Goal: Book appointment/travel/reservation

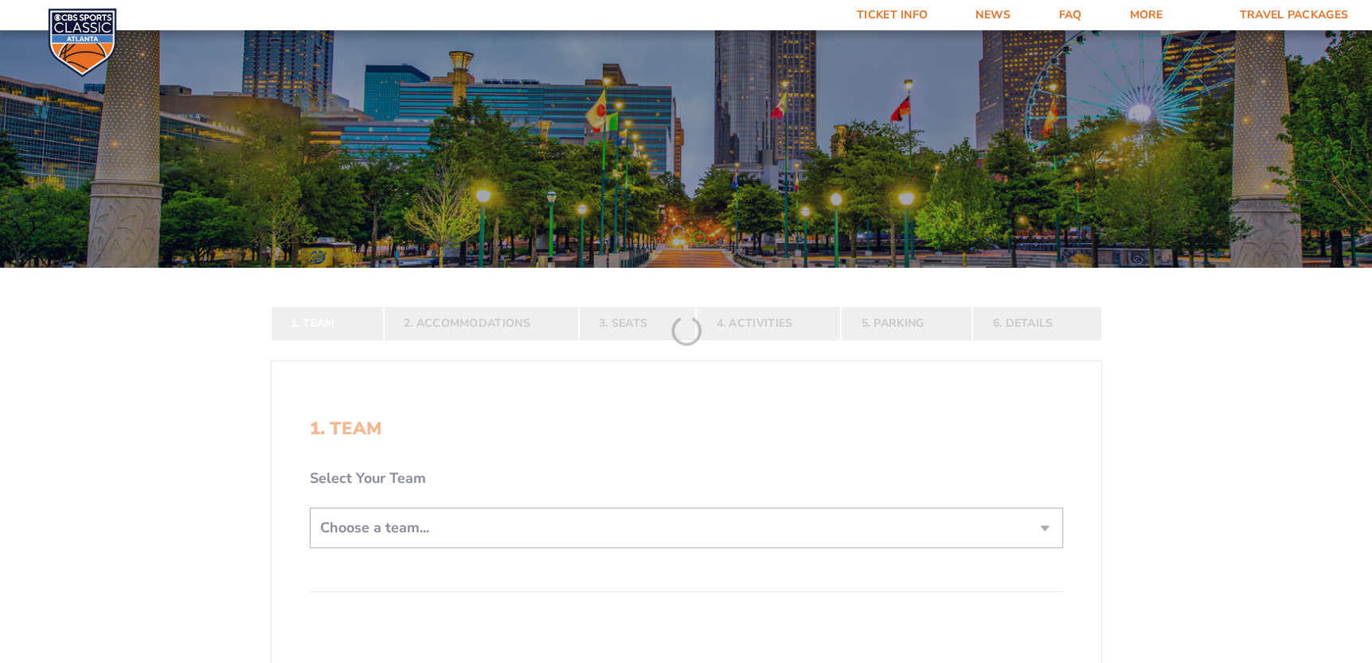
scroll to position [159, 0]
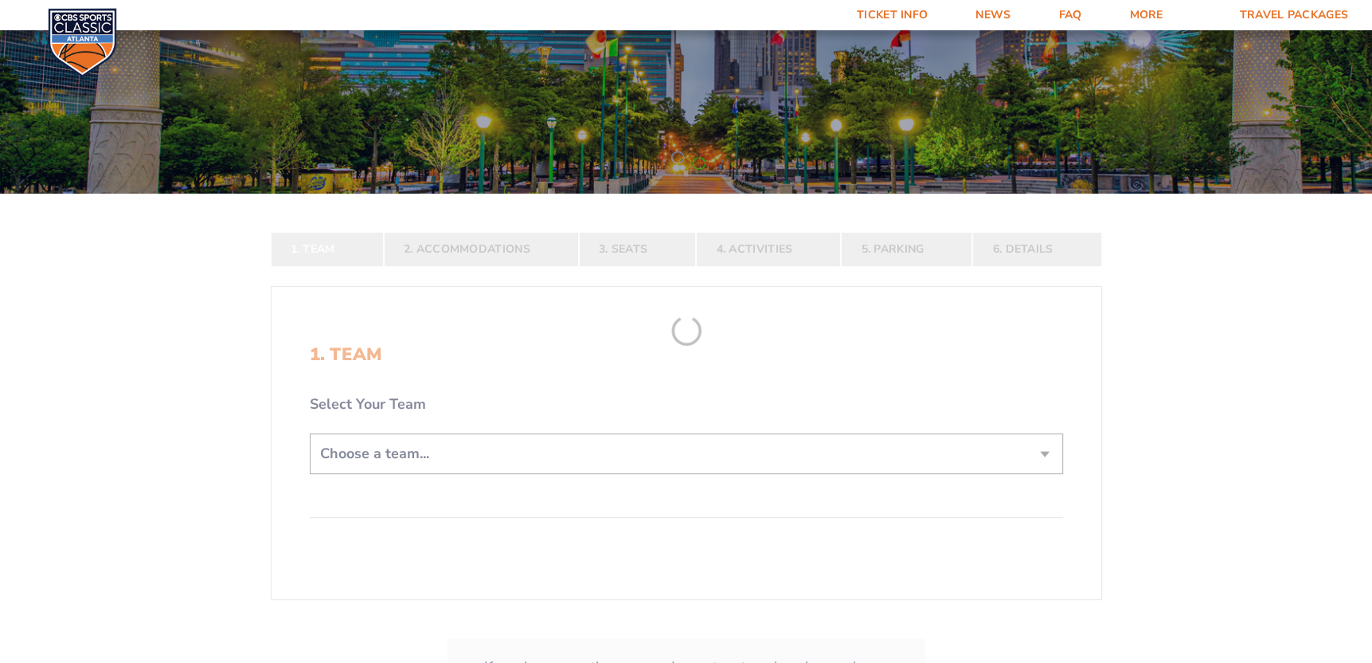
click at [402, 450] on form "[US_STATE] [US_STATE] Travel Package [US_STATE][GEOGRAPHIC_DATA] [US_STATE] Sta…" at bounding box center [686, 317] width 1372 height 952
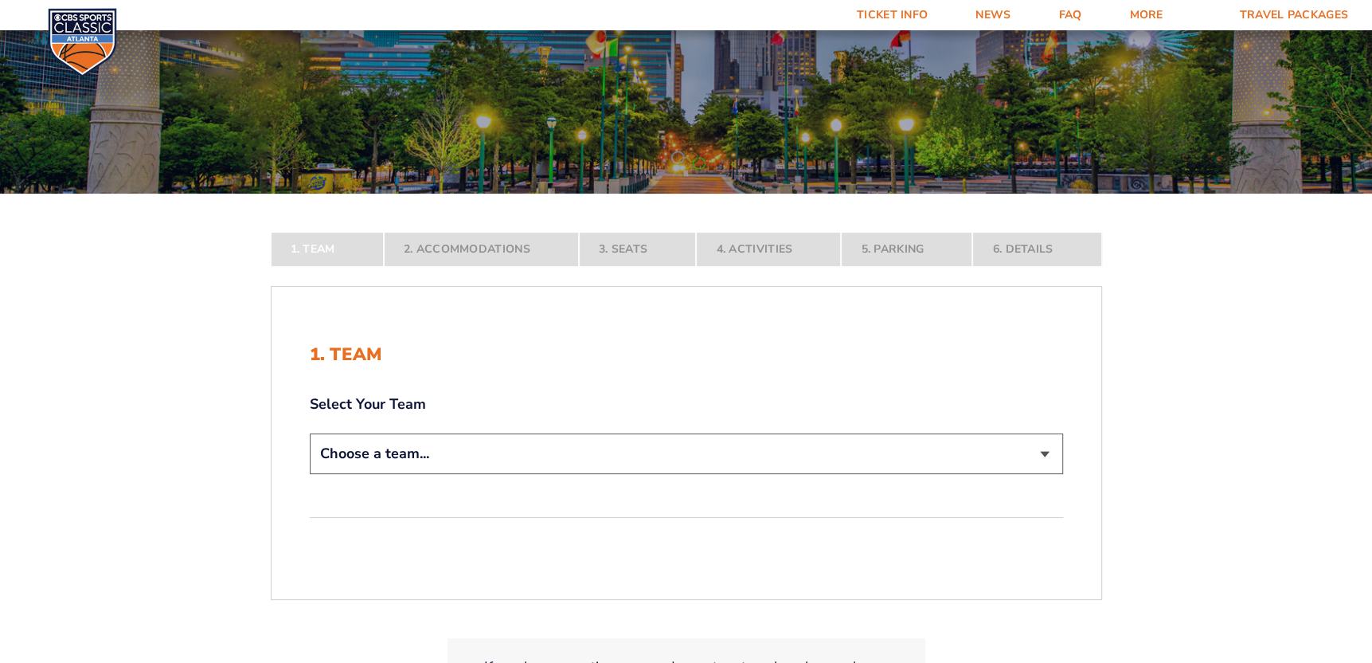
click at [1041, 453] on select "Choose a team... [US_STATE] Wildcats [US_STATE] State Buckeyes [US_STATE] Tar H…" at bounding box center [686, 453] width 753 height 41
select select "12756"
click at [310, 474] on select "Choose a team... [US_STATE] Wildcats [US_STATE] State Buckeyes [US_STATE] Tar H…" at bounding box center [686, 453] width 753 height 41
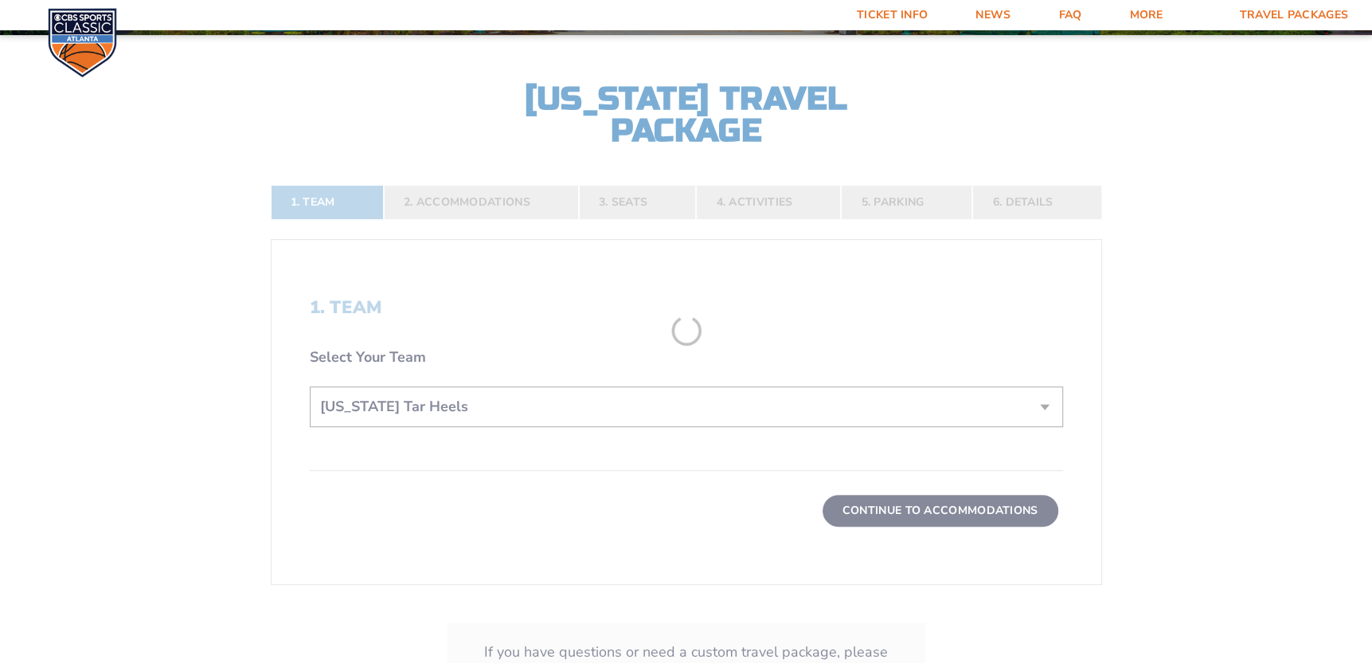
scroll to position [319, 0]
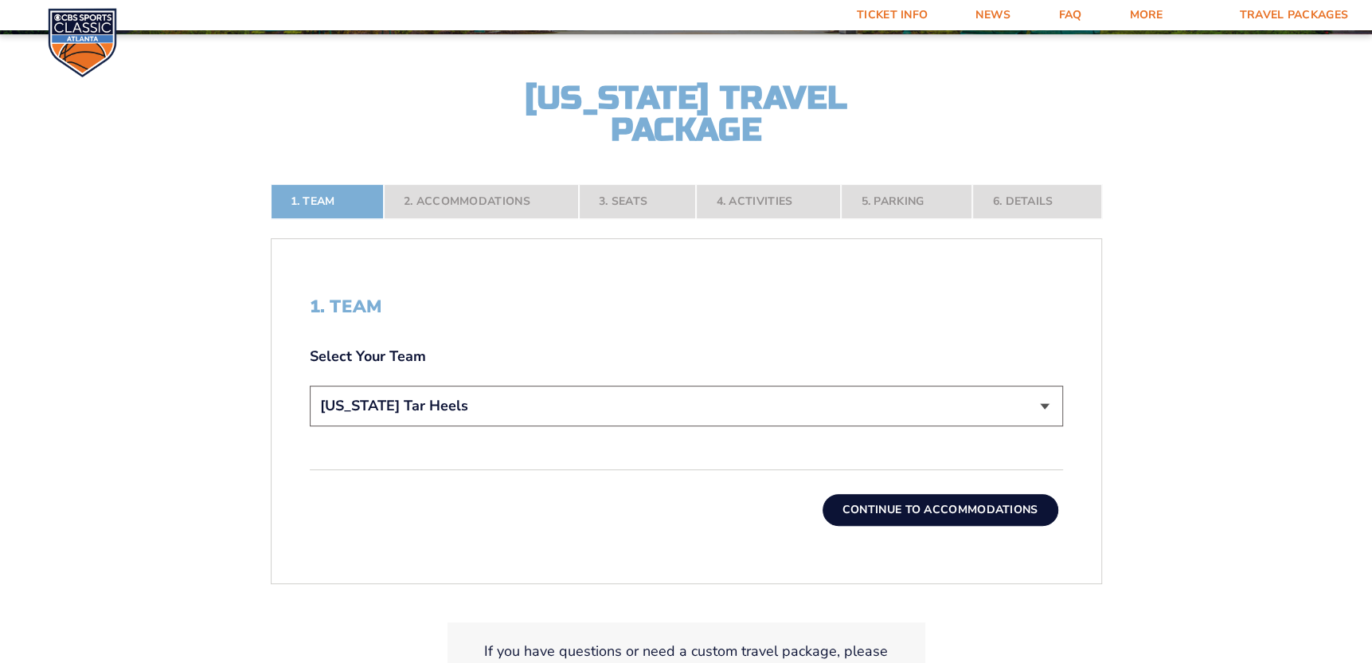
click at [912, 509] on button "Continue To Accommodations" at bounding box center [941, 510] width 236 height 32
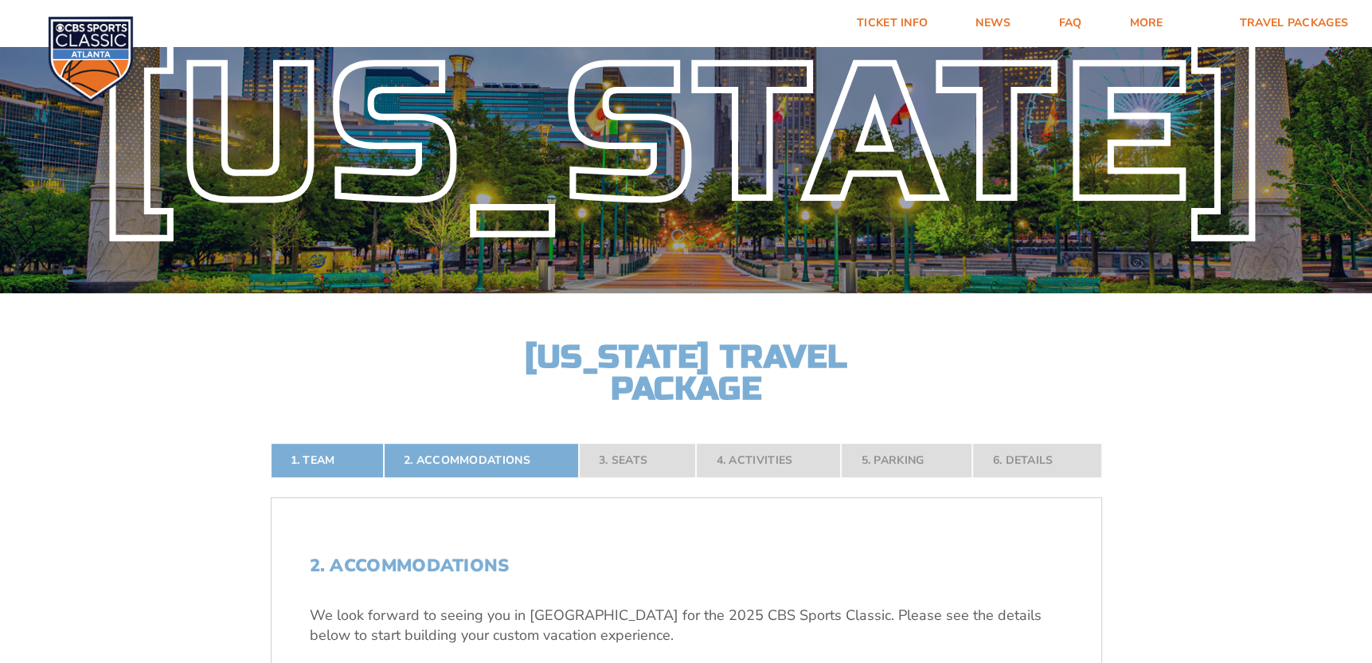
scroll to position [0, 0]
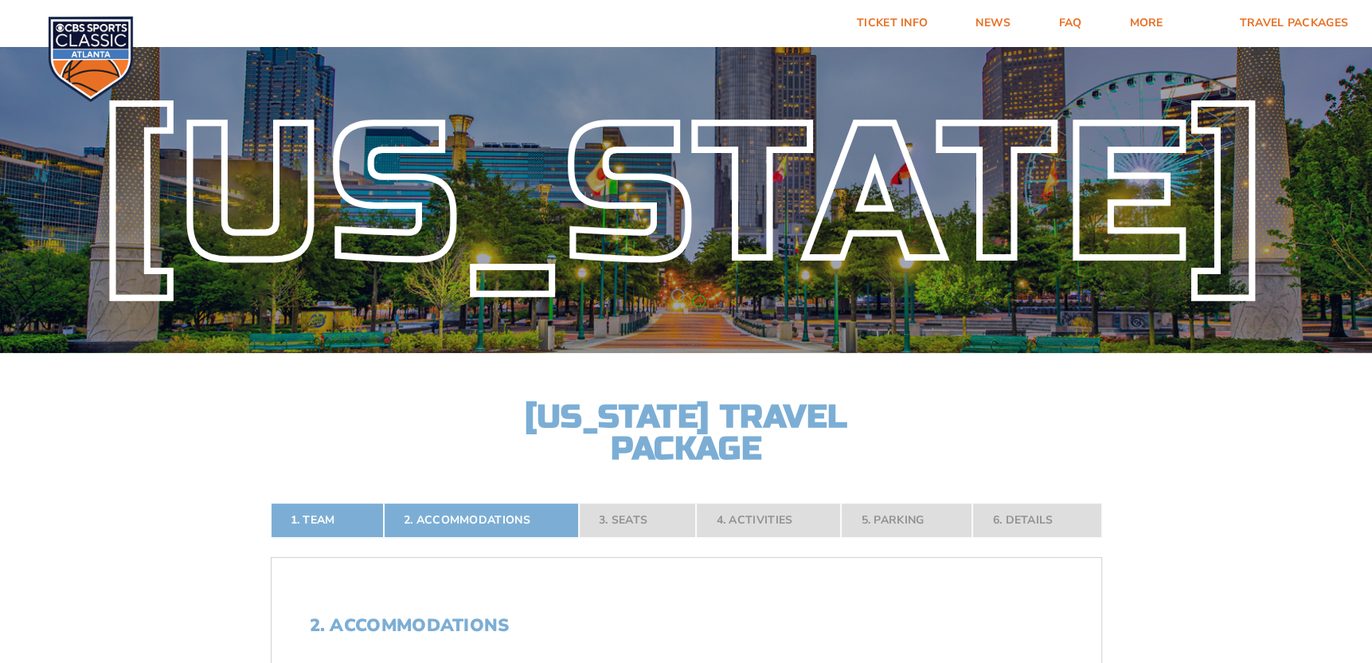
click at [630, 519] on nav "1. Team 2. Accommodations 3. Seats 4. Activities 5. Parking 6. Details" at bounding box center [686, 519] width 831 height 35
click at [447, 518] on nav "1. Team 2. Accommodations 3. Seats 4. Activities 5. Parking 6. Details" at bounding box center [686, 519] width 831 height 35
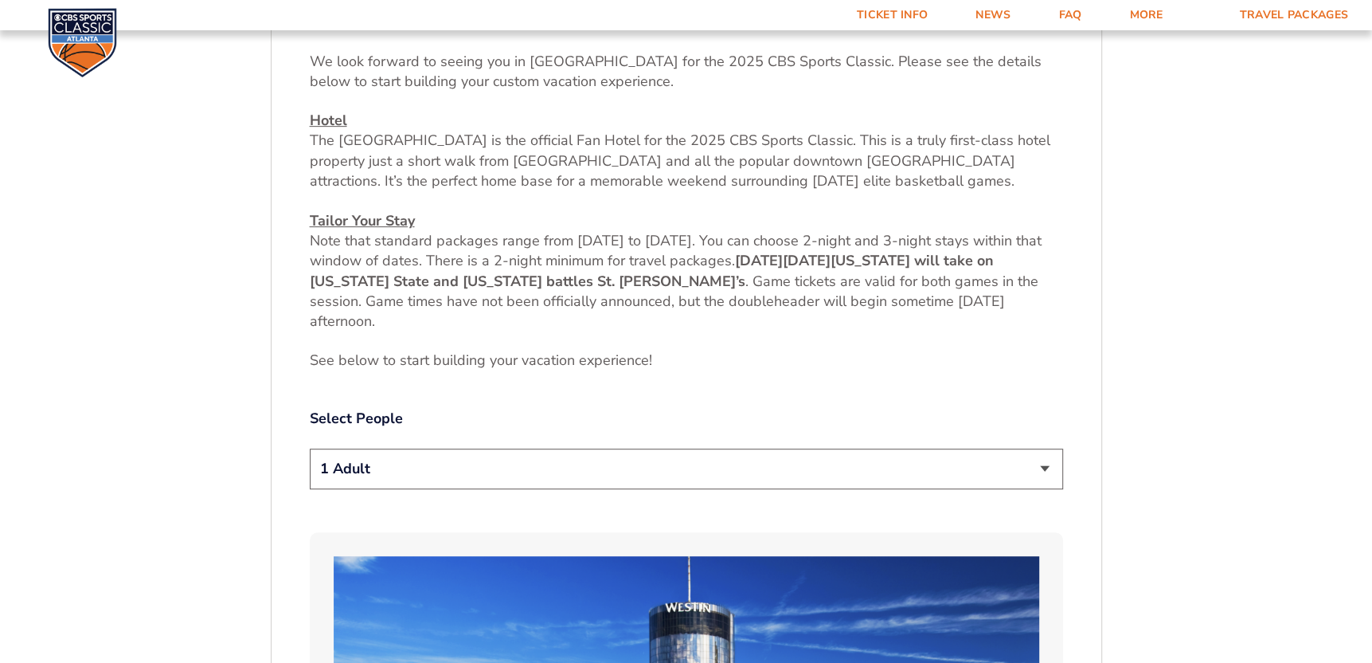
scroll to position [637, 0]
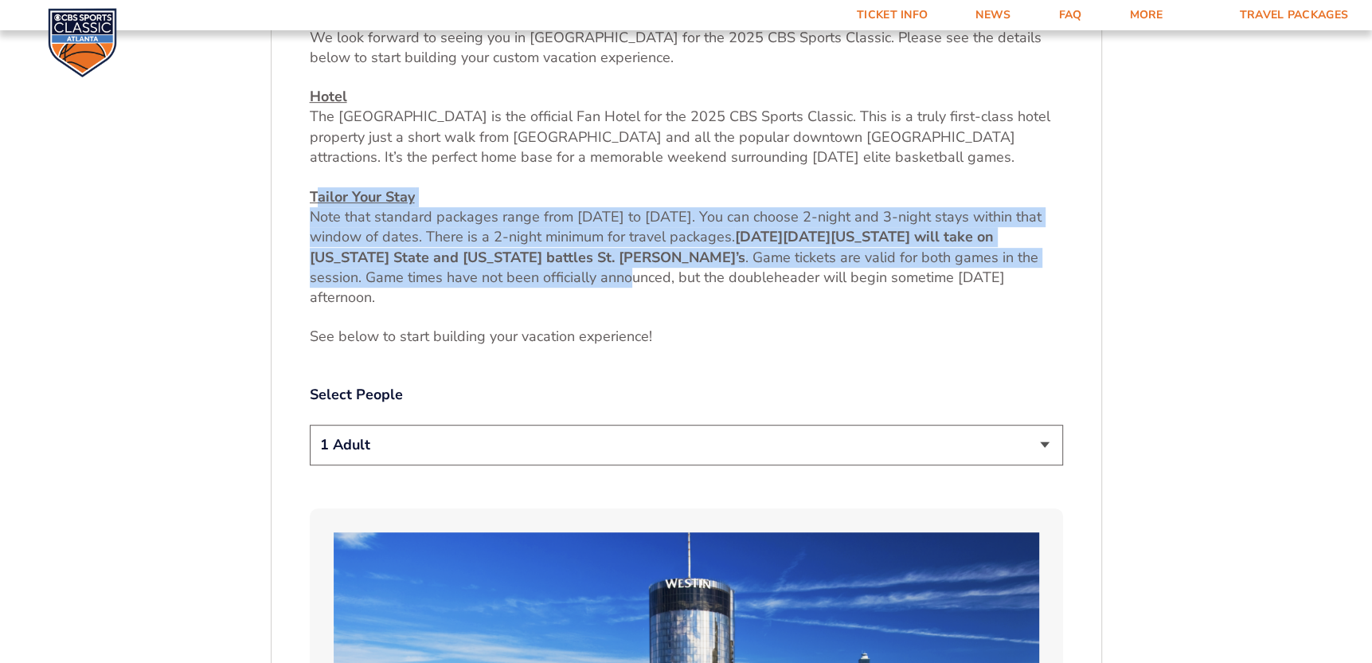
drag, startPoint x: 617, startPoint y: 276, endPoint x: 299, endPoint y: 195, distance: 327.7
click at [382, 236] on span "Note that standard packages range from [DATE] to [DATE]. You can choose 2-night…" at bounding box center [676, 226] width 732 height 39
drag, startPoint x: 432, startPoint y: 276, endPoint x: 299, endPoint y: 210, distance: 147.4
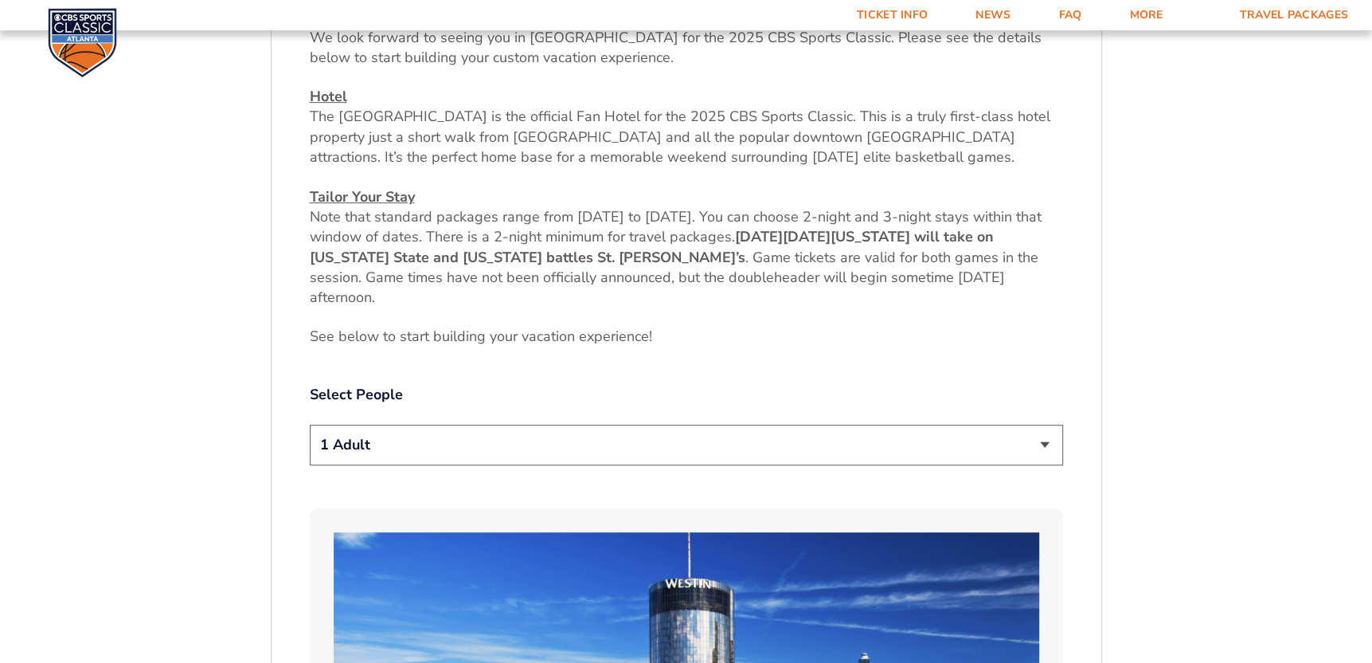
click at [418, 287] on p "Hotel [GEOGRAPHIC_DATA] is the official Fan Hotel for the 2025 CBS Sports Class…" at bounding box center [686, 197] width 753 height 221
drag, startPoint x: 443, startPoint y: 297, endPoint x: 292, endPoint y: 205, distance: 176.2
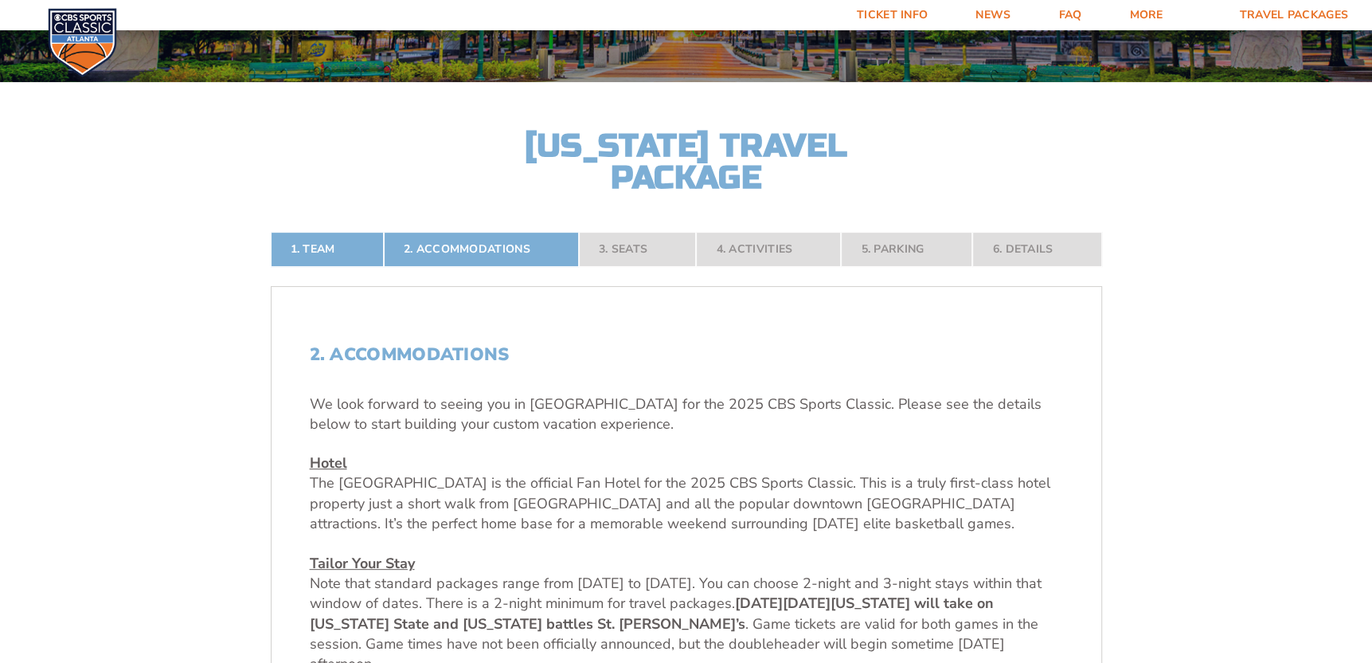
scroll to position [239, 0]
